Goal: Transaction & Acquisition: Purchase product/service

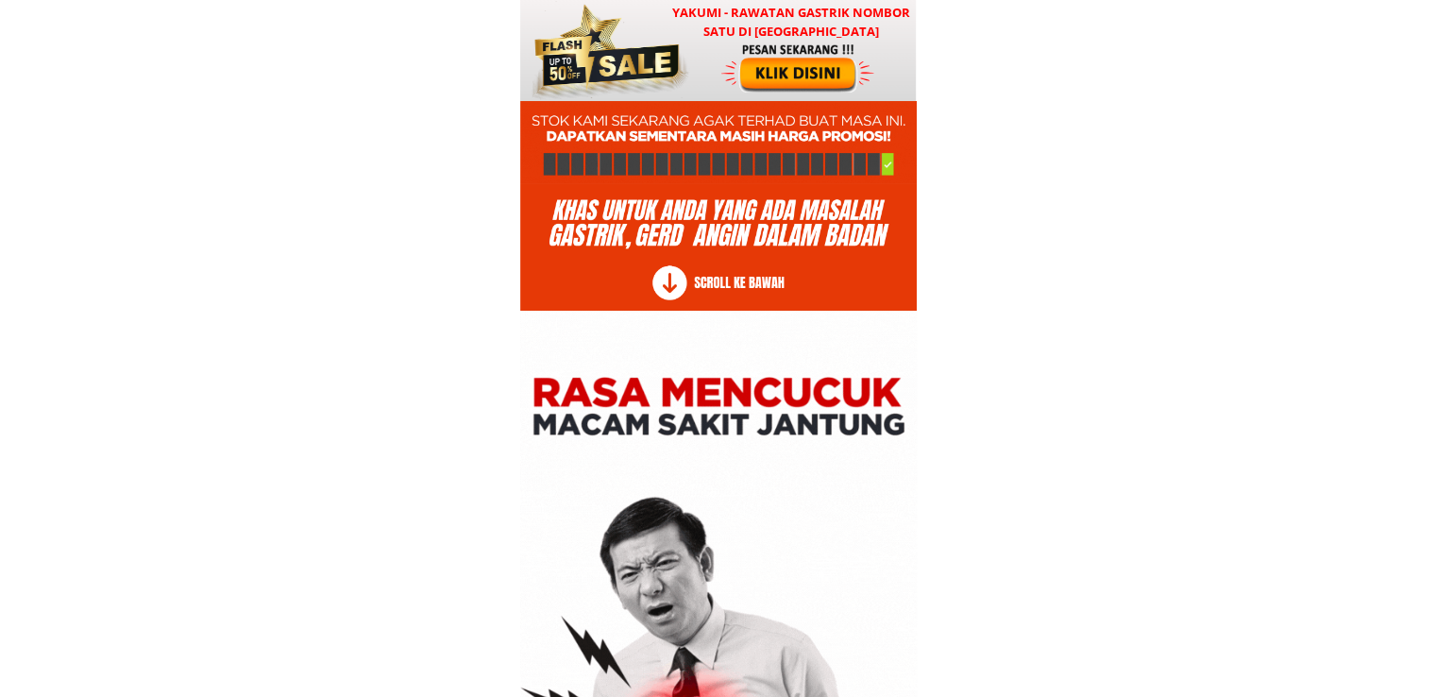
click at [663, 59] on div at bounding box center [607, 50] width 166 height 101
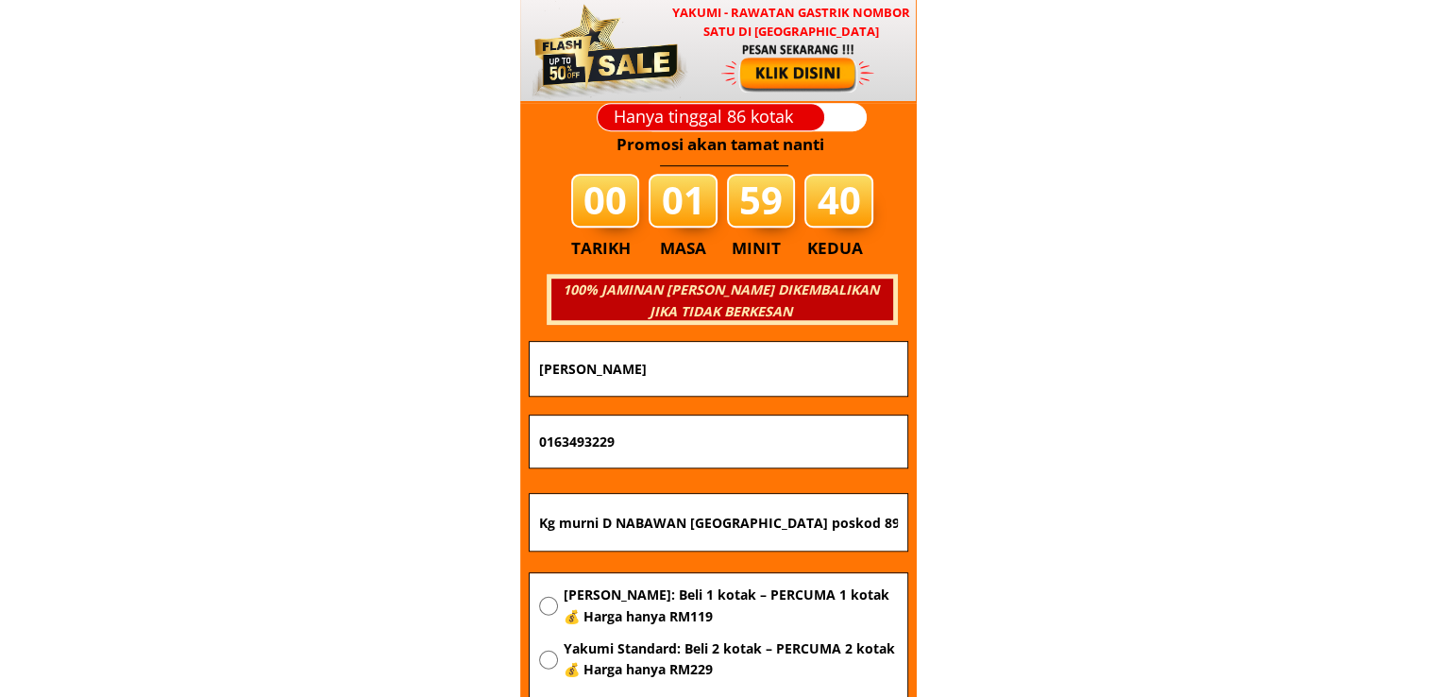
scroll to position [22805, 0]
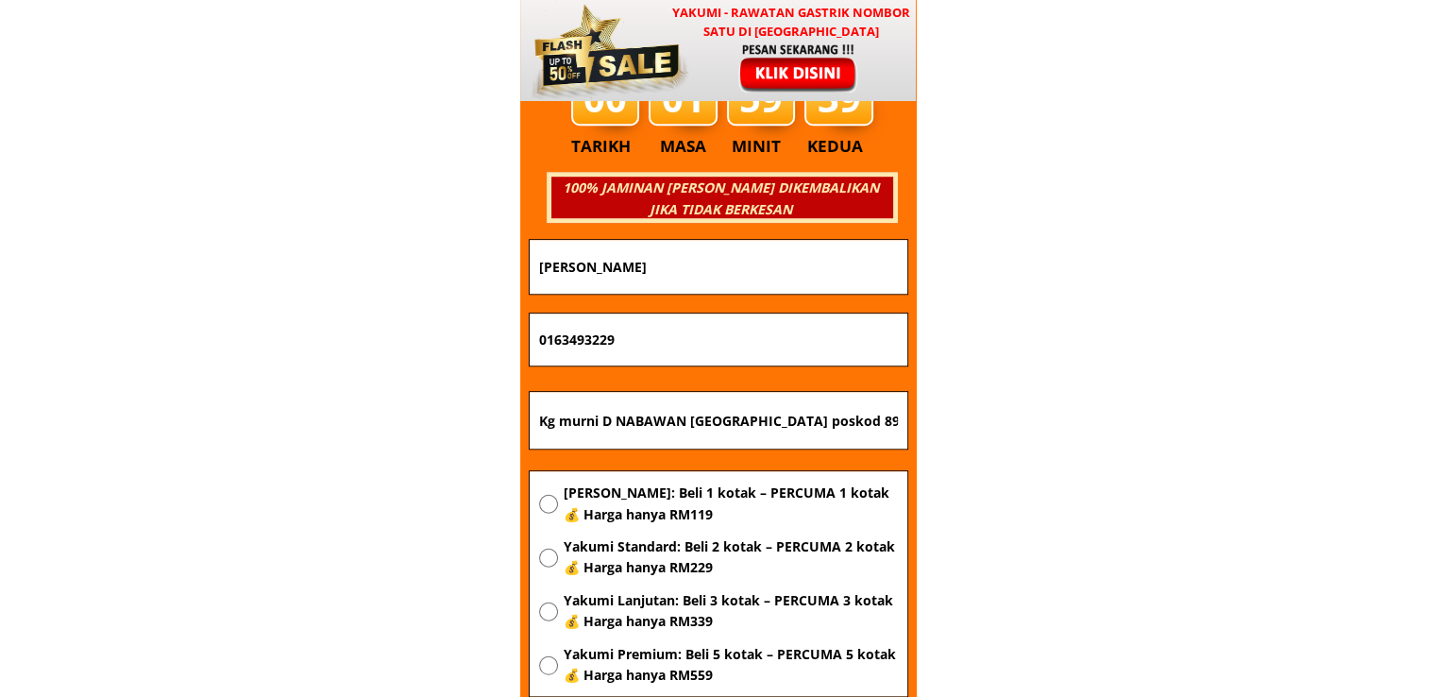
drag, startPoint x: 802, startPoint y: 274, endPoint x: 300, endPoint y: 271, distance: 501.3
drag, startPoint x: 871, startPoint y: 427, endPoint x: 284, endPoint y: 413, distance: 587.4
paste input "Lot Pt [STREET_ADDRESS]"
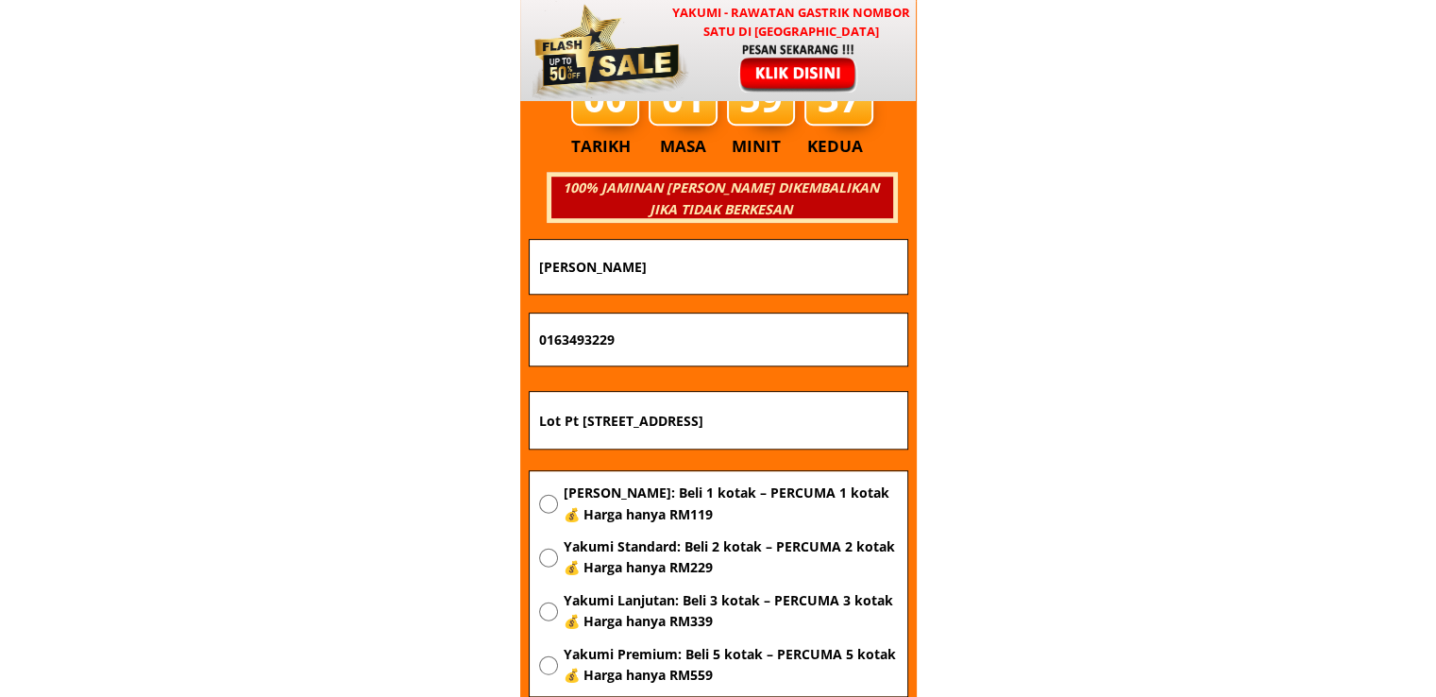
scroll to position [0, 170]
type input "Lot Pt [STREET_ADDRESS]"
drag, startPoint x: 643, startPoint y: 344, endPoint x: 372, endPoint y: 343, distance: 270.9
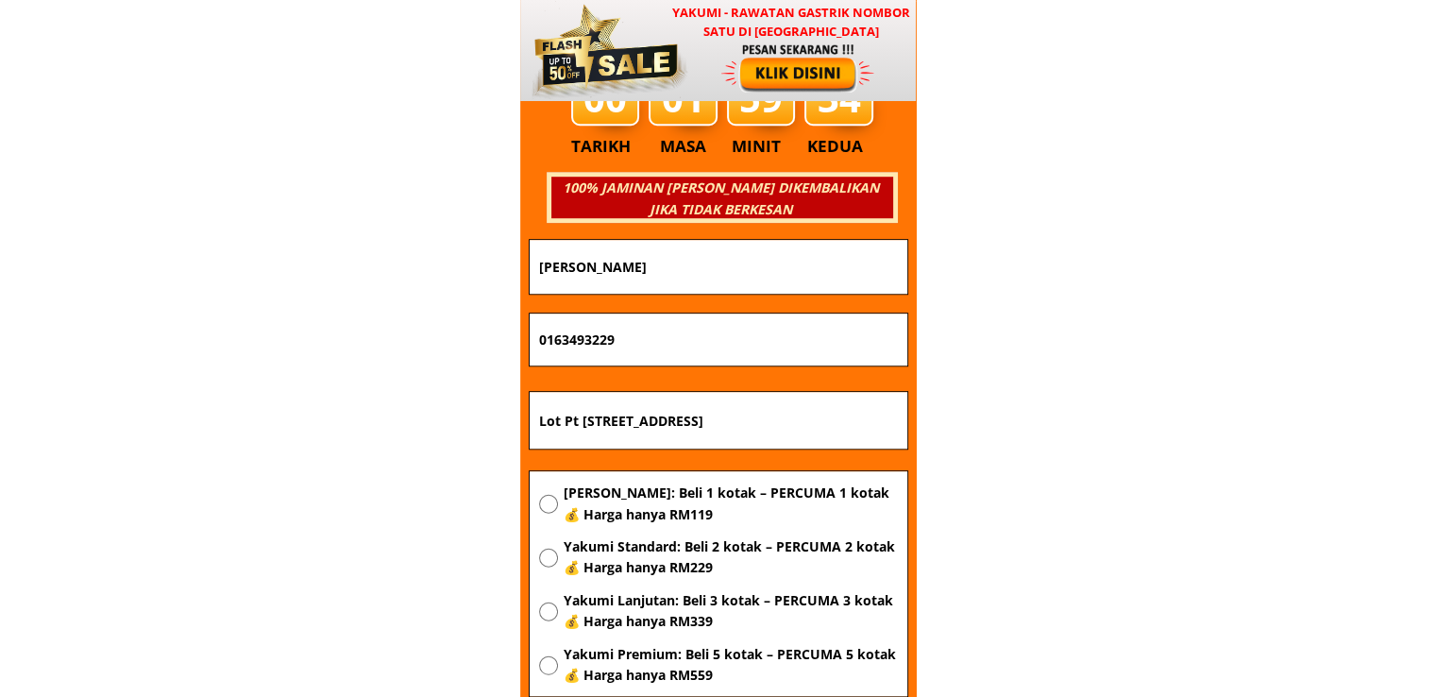
paste input "39781462"
type input "0139781462"
drag, startPoint x: 740, startPoint y: 287, endPoint x: 360, endPoint y: 279, distance: 380.5
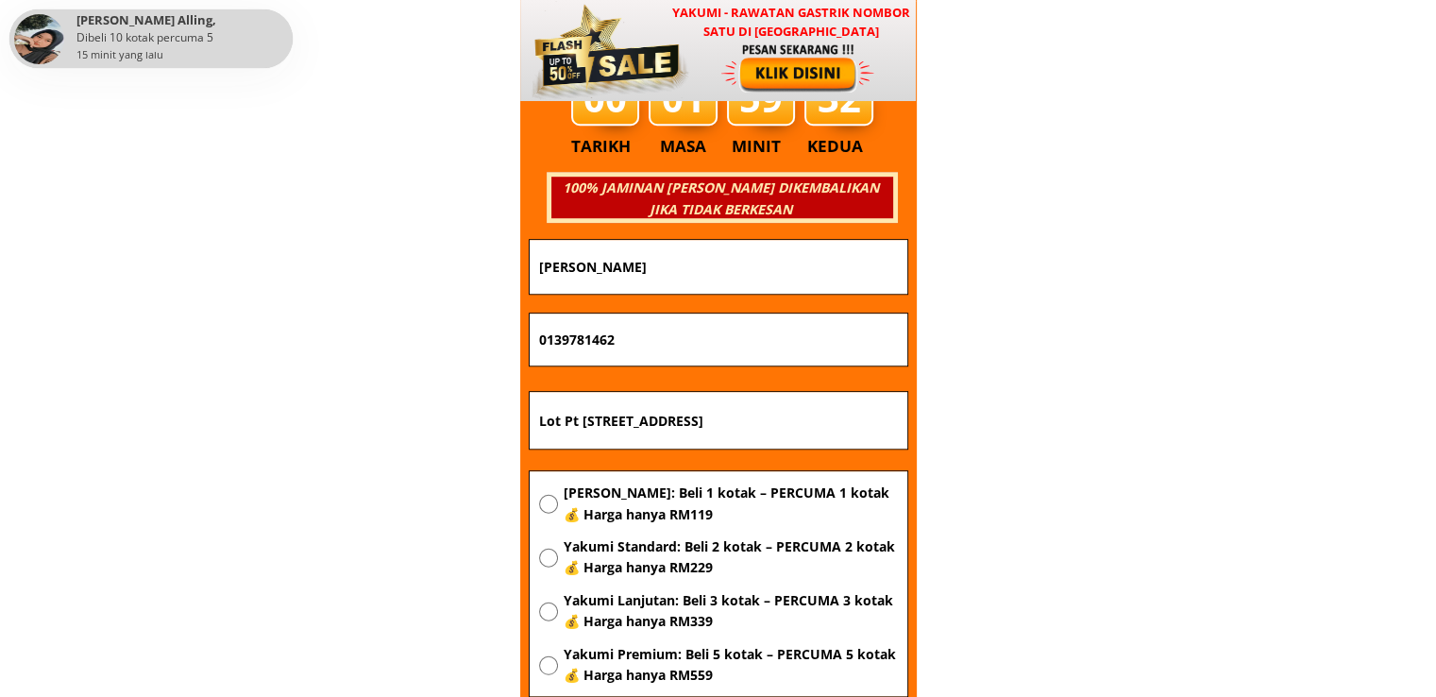
paste input "Sabariah bt haru"
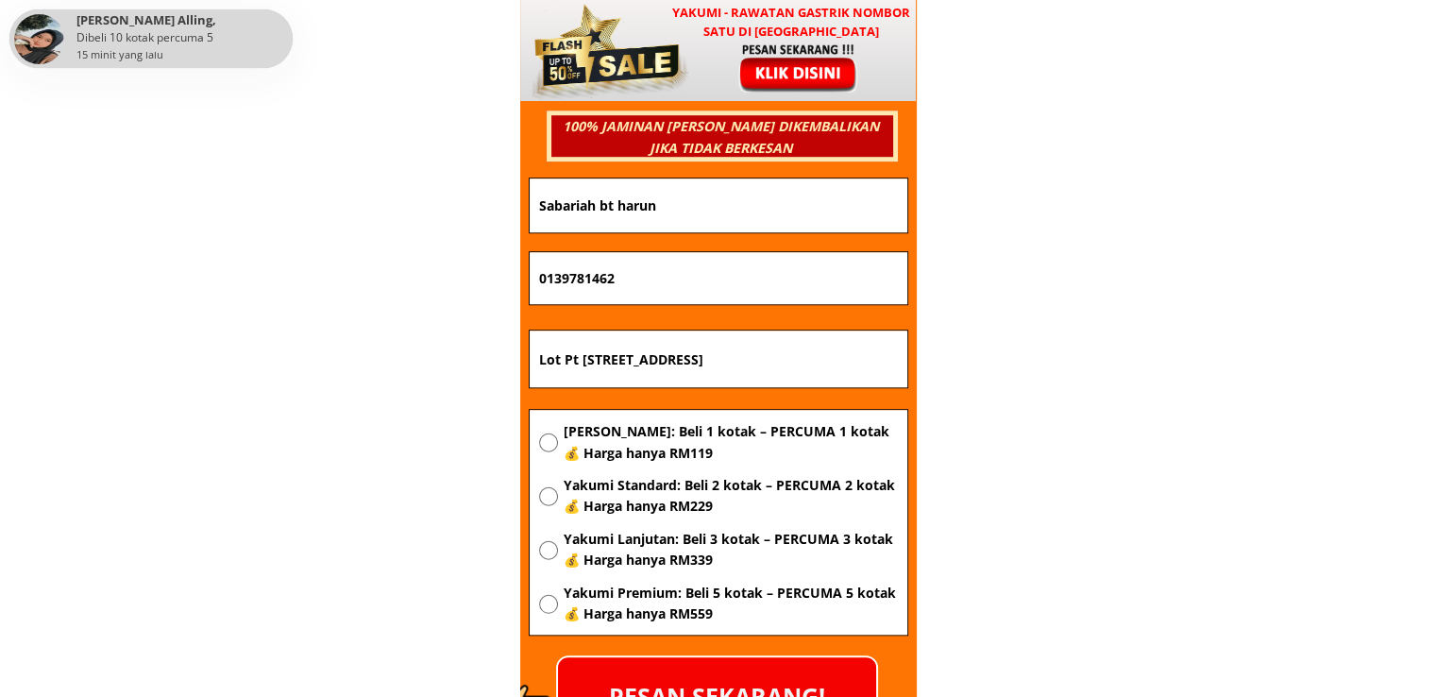
scroll to position [22899, 0]
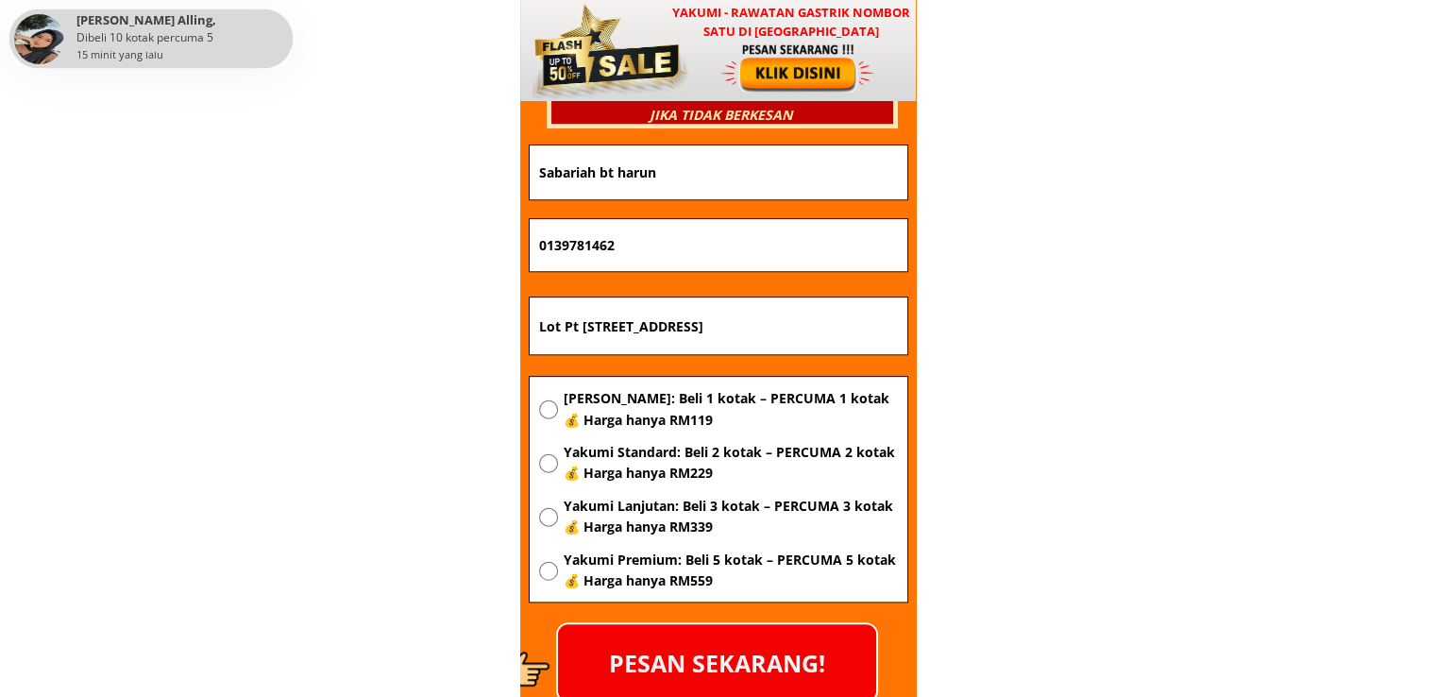
type input "Sabariah bt harun"
click at [656, 405] on span "[PERSON_NAME]: Beli 1 kotak – PERCUMA 1 kotak 💰 Harga hanya RM119" at bounding box center [730, 409] width 334 height 42
radio input "true"
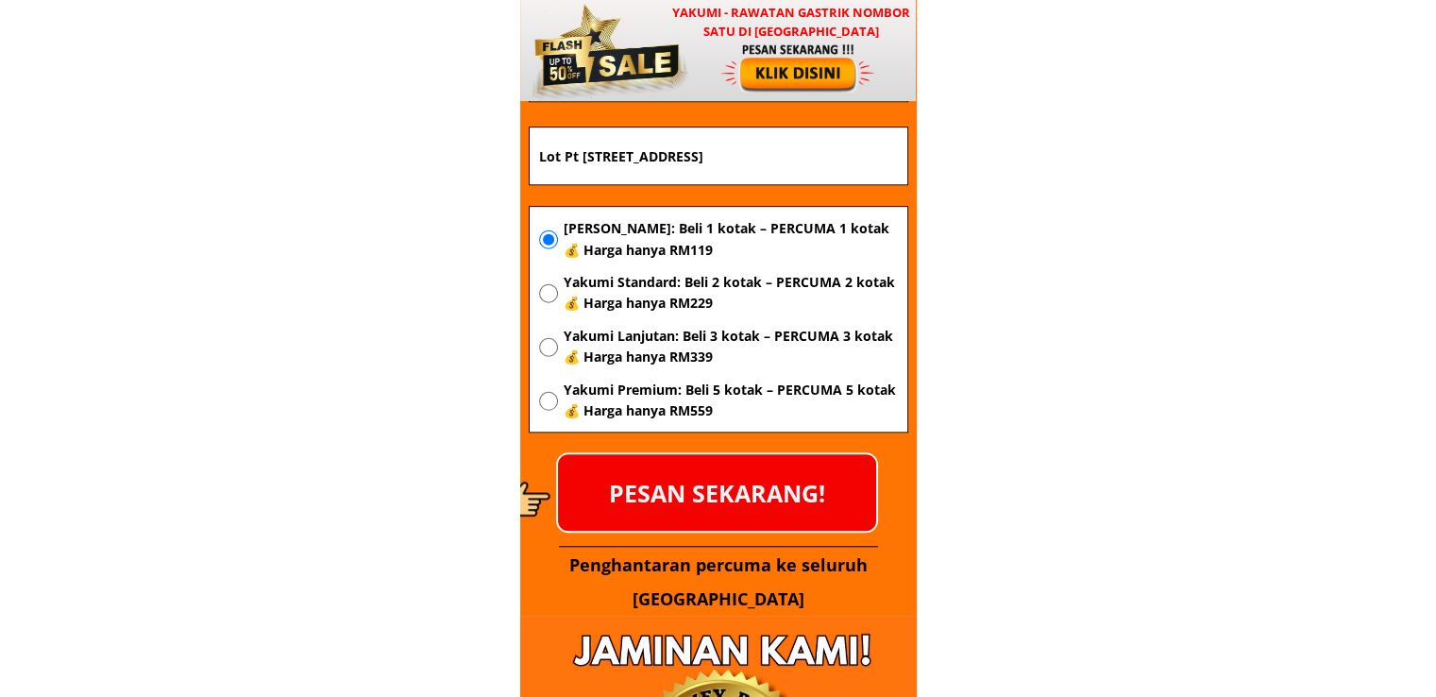
scroll to position [23088, 0]
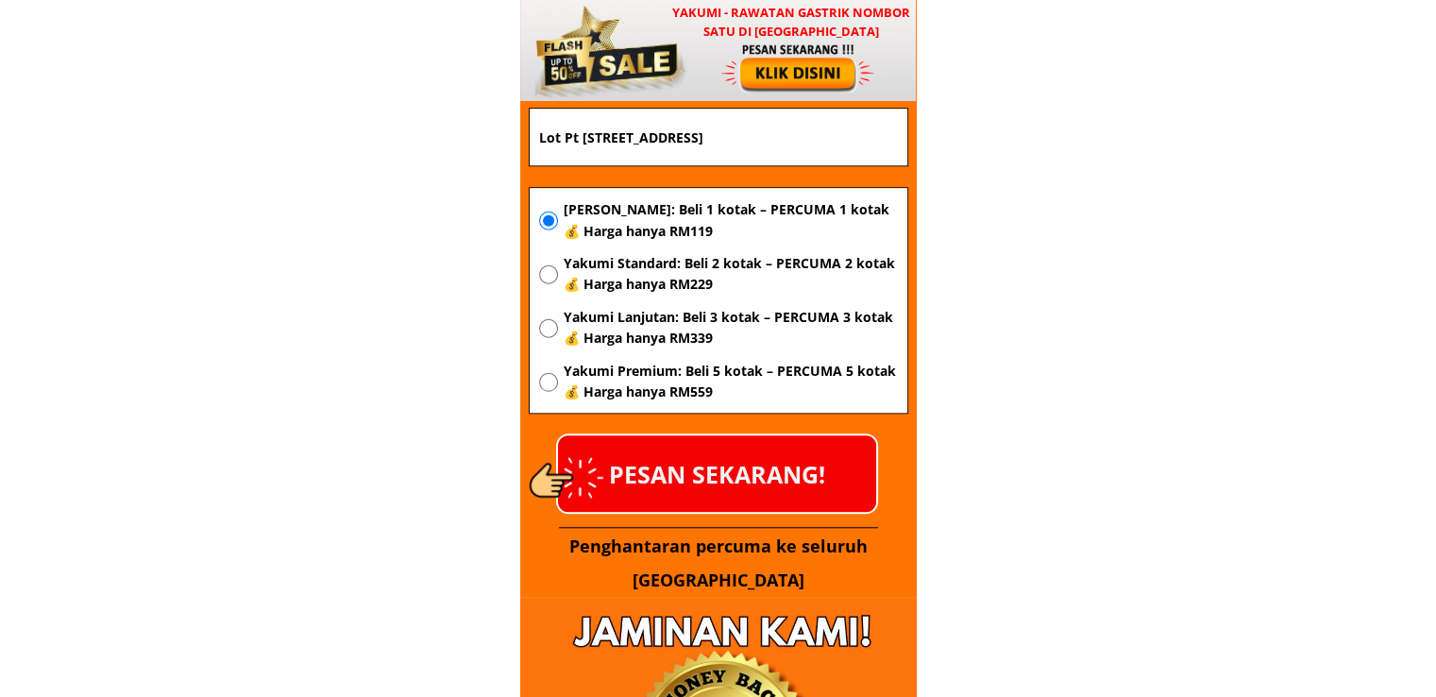
click at [729, 472] on p "PESAN SEKARANG!" at bounding box center [717, 473] width 318 height 76
